Goal: Task Accomplishment & Management: Manage account settings

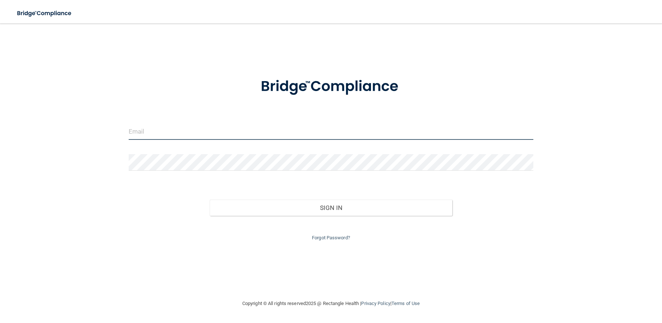
click at [177, 128] on input "email" at bounding box center [331, 131] width 405 height 16
type input "cheryltallyn@gmail.com"
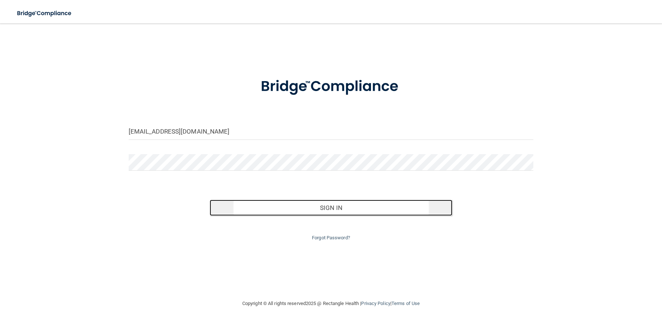
click at [355, 207] on button "Sign In" at bounding box center [331, 207] width 243 height 16
click at [313, 208] on button "Sign In" at bounding box center [331, 207] width 243 height 16
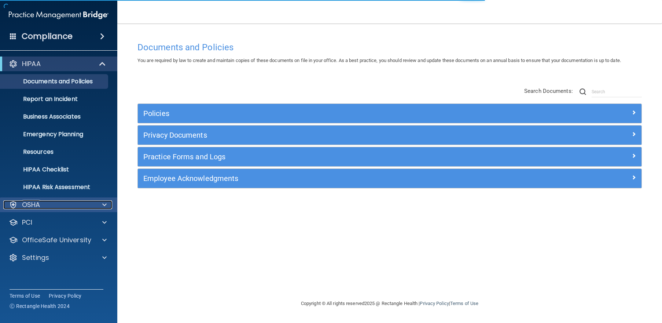
click at [92, 207] on div "OSHA" at bounding box center [48, 204] width 91 height 9
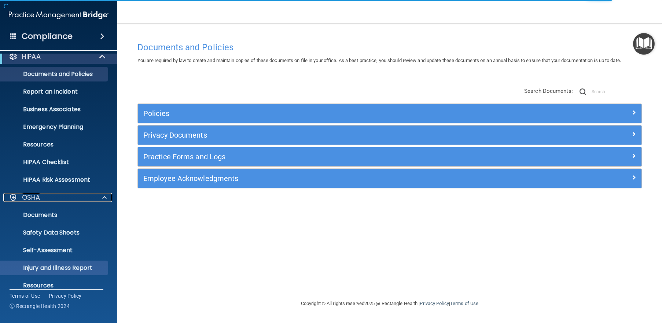
scroll to position [70, 0]
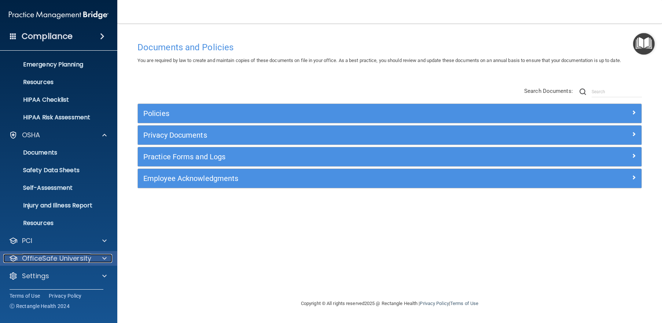
click at [81, 256] on p "OfficeSafe University" at bounding box center [56, 258] width 69 height 9
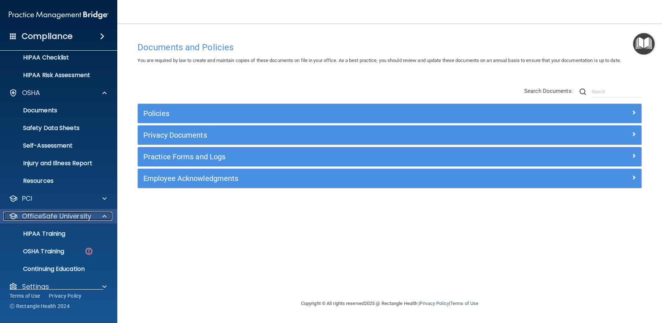
scroll to position [122, 0]
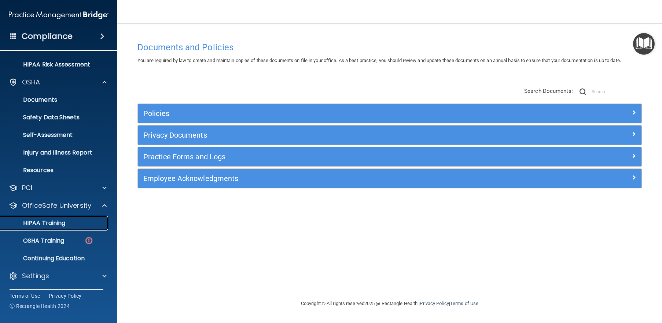
click at [68, 225] on div "HIPAA Training" at bounding box center [55, 222] width 100 height 7
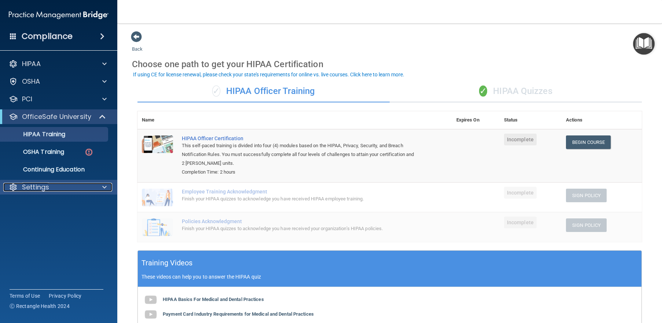
click at [103, 188] on span at bounding box center [104, 187] width 4 height 9
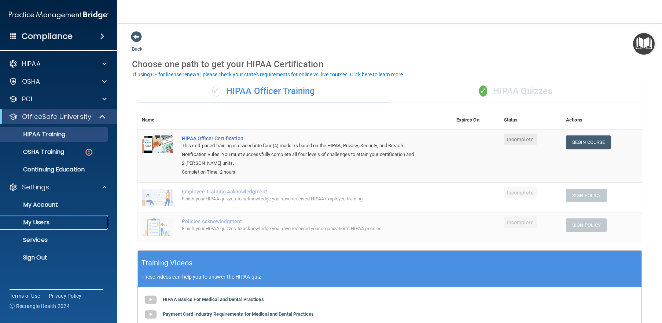
click at [40, 225] on p "My Users" at bounding box center [55, 221] width 100 height 7
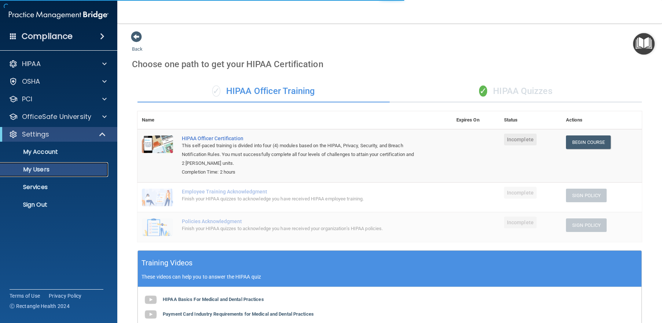
select select "20"
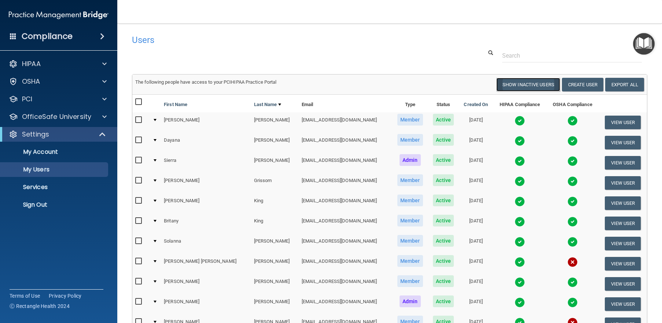
click at [526, 84] on button "Show Inactive Users" at bounding box center [528, 85] width 64 height 14
select select "20"
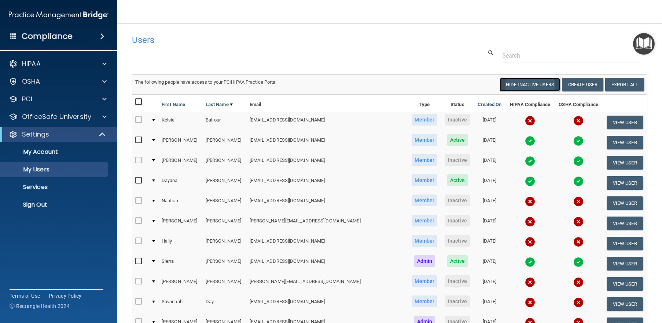
click at [523, 86] on button "Hide Inactive Users" at bounding box center [530, 85] width 60 height 14
select select "20"
